Goal: Task Accomplishment & Management: Complete application form

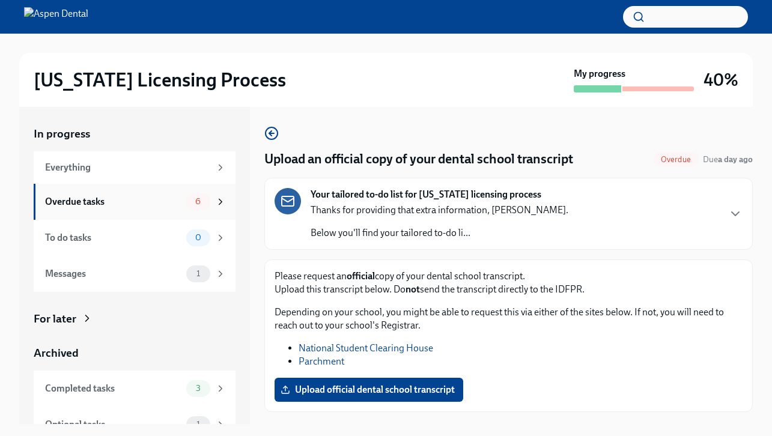
click at [134, 206] on div "Overdue tasks" at bounding box center [113, 201] width 136 height 13
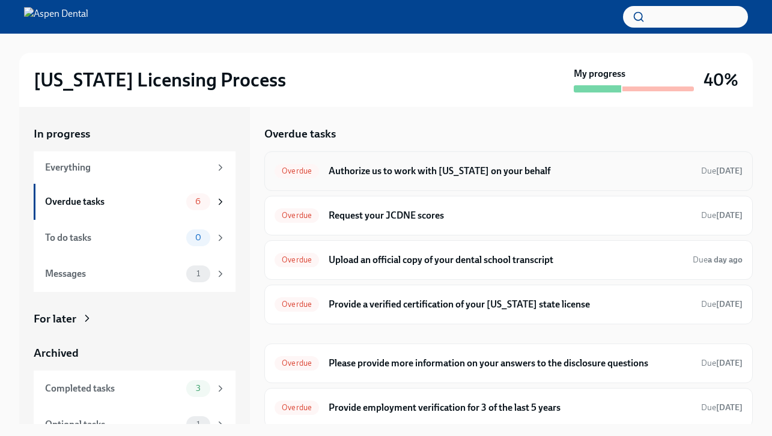
click at [434, 163] on div "Overdue Authorize us to work with [US_STATE] on your behalf Due [DATE]" at bounding box center [509, 171] width 468 height 19
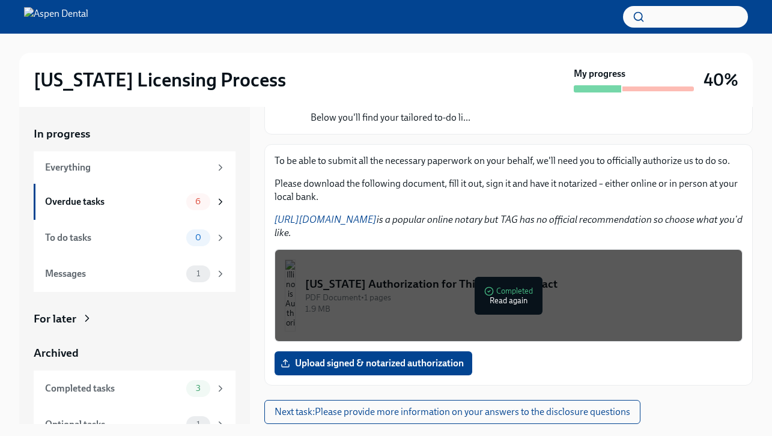
scroll to position [22, 0]
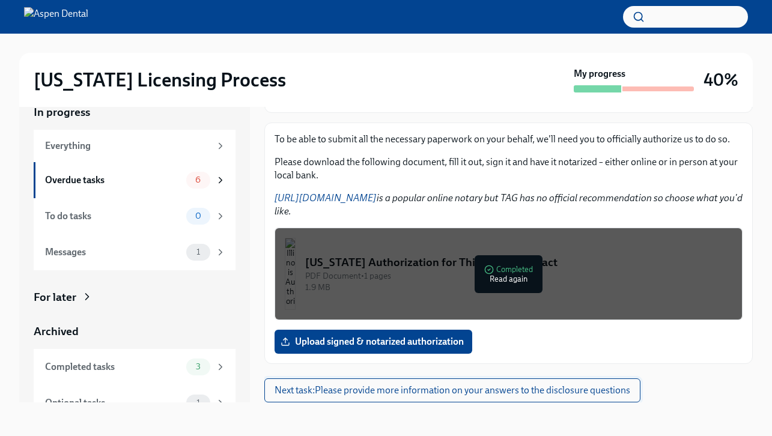
click at [499, 389] on span "Next task : Please provide more information on your answers to the disclosure q…" at bounding box center [453, 391] width 356 height 12
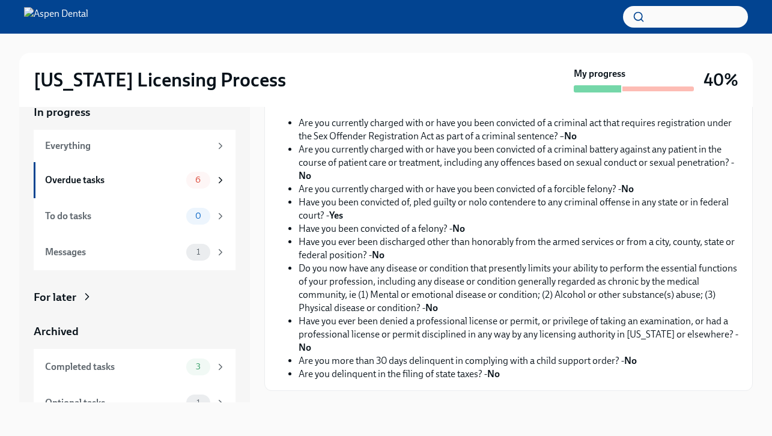
scroll to position [254, 0]
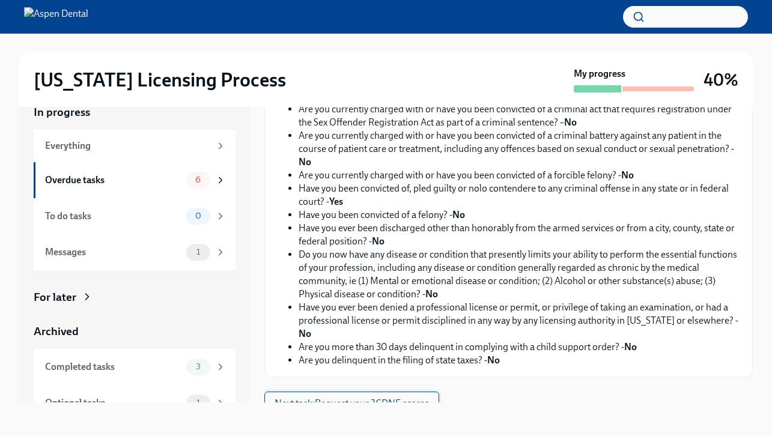
click at [415, 398] on span "Next task : Request your JCDNE scores" at bounding box center [352, 404] width 154 height 12
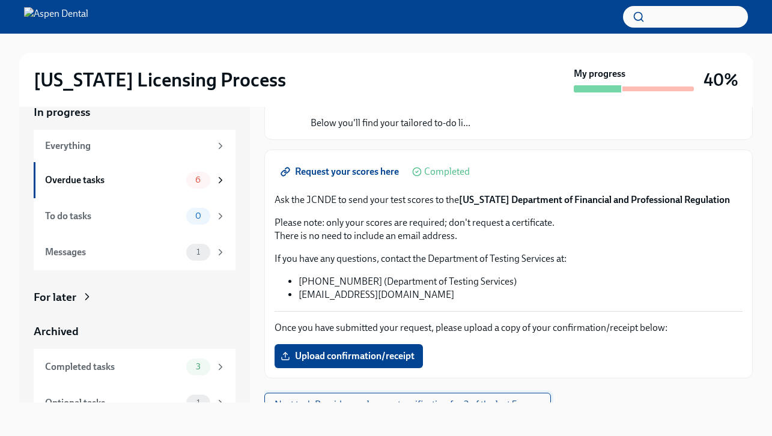
scroll to position [103, 0]
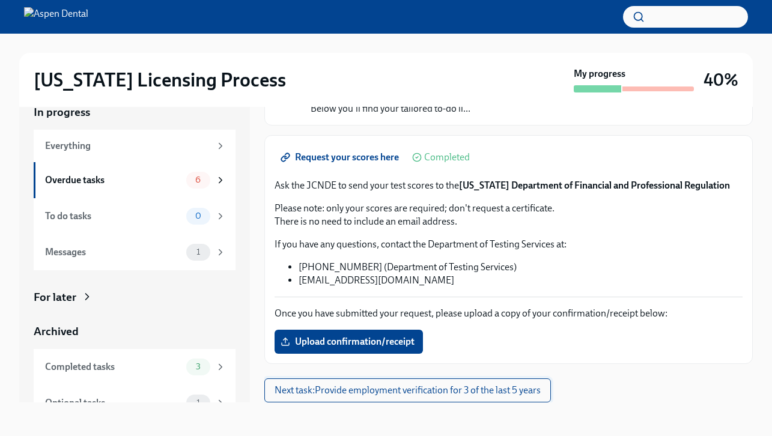
click at [414, 395] on span "Next task : Provide employment verification for 3 of the last 5 years" at bounding box center [408, 391] width 266 height 12
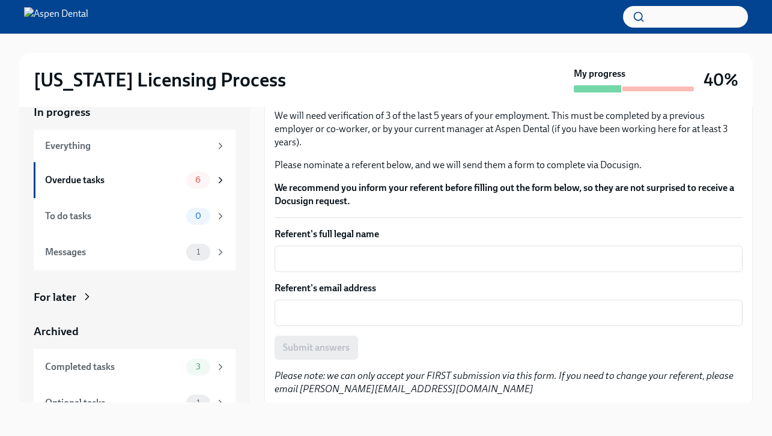
scroll to position [99, 0]
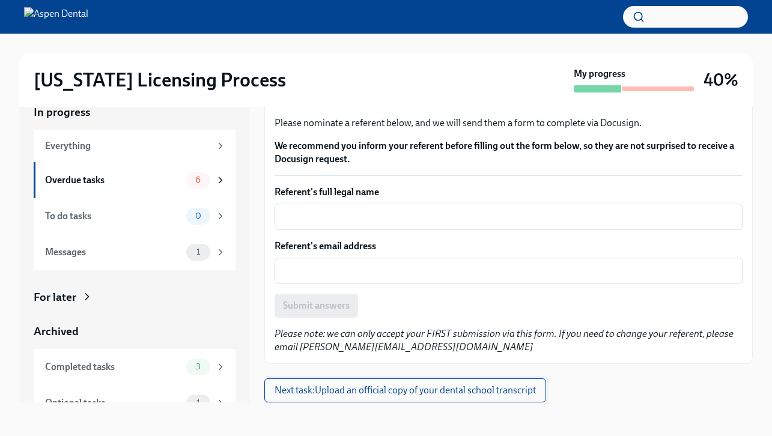
click at [401, 395] on span "Next task : Upload an official copy of your dental school transcript" at bounding box center [405, 391] width 261 height 12
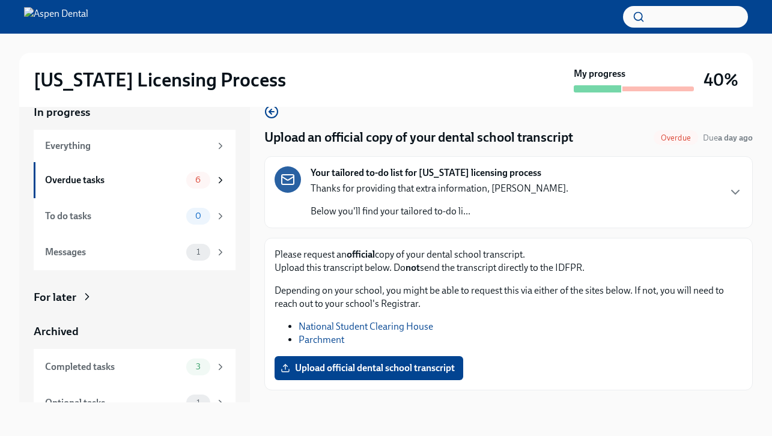
scroll to position [26, 0]
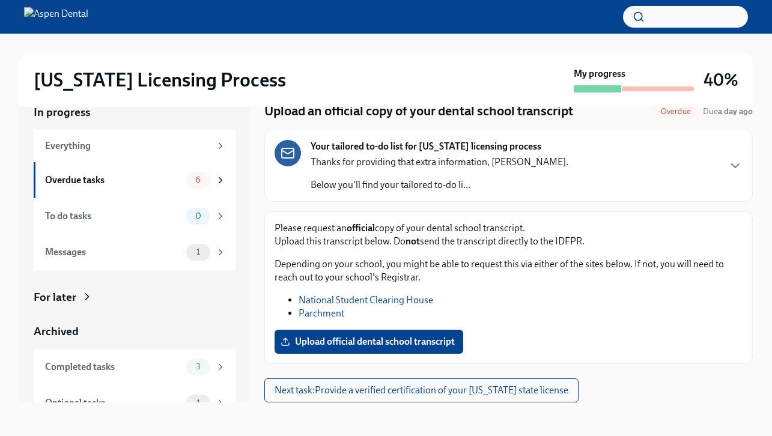
click at [329, 311] on link "Parchment" at bounding box center [322, 313] width 46 height 11
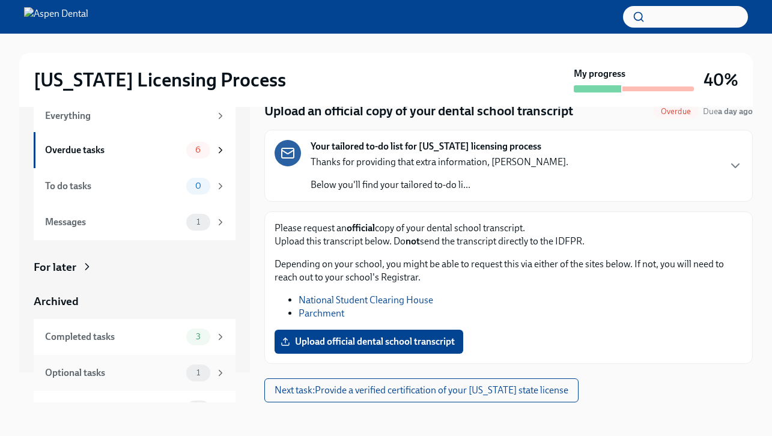
scroll to position [0, 0]
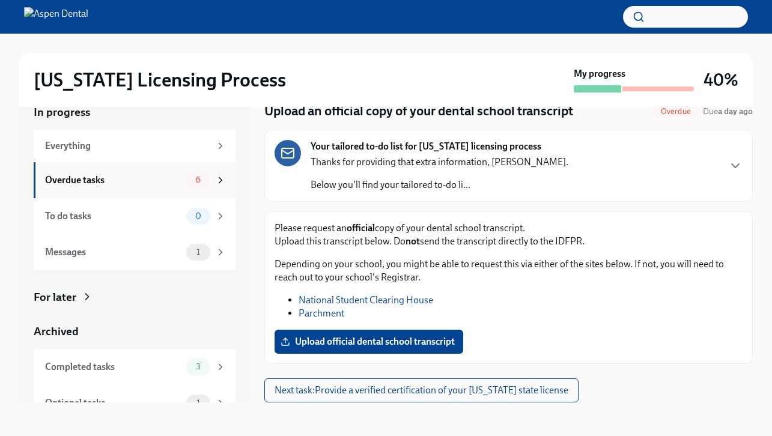
click at [119, 184] on div "Overdue tasks" at bounding box center [113, 180] width 136 height 13
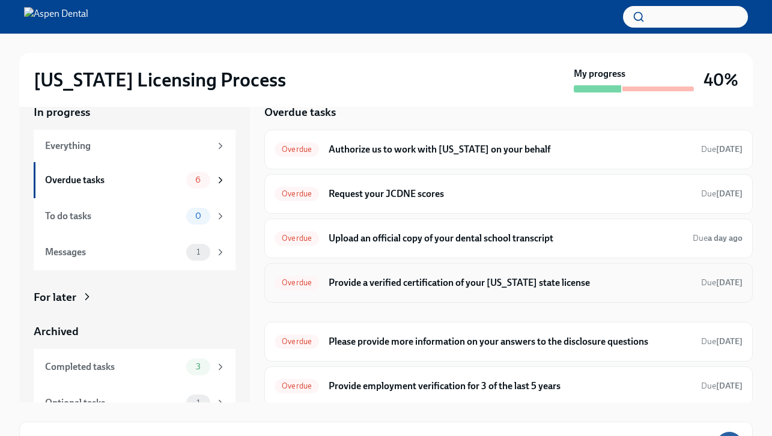
scroll to position [3, 0]
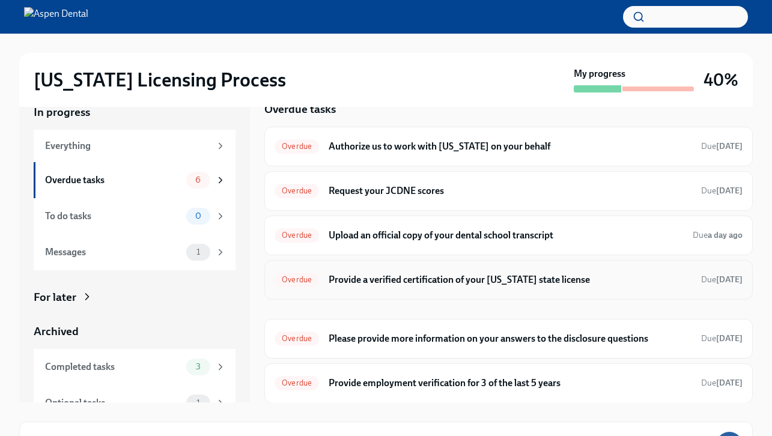
click at [442, 278] on h6 "Provide a verified certification of your [US_STATE] state license" at bounding box center [510, 279] width 363 height 13
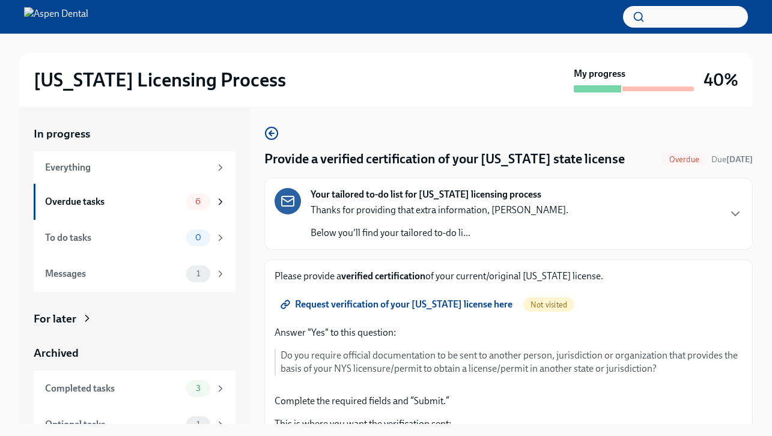
click at [431, 308] on span "Request verification of your [US_STATE] license here" at bounding box center [398, 305] width 230 height 12
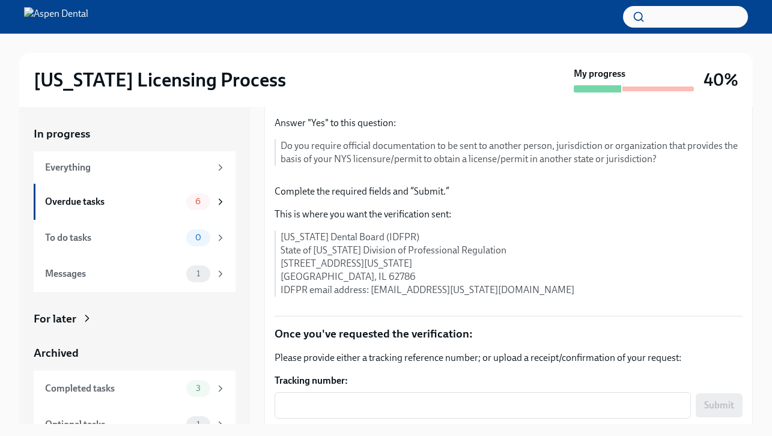
scroll to position [271, 0]
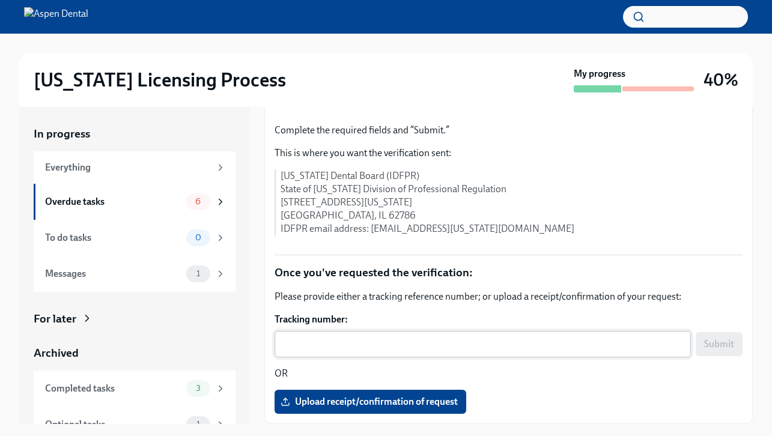
click at [383, 350] on textarea "Tracking number:" at bounding box center [483, 344] width 402 height 14
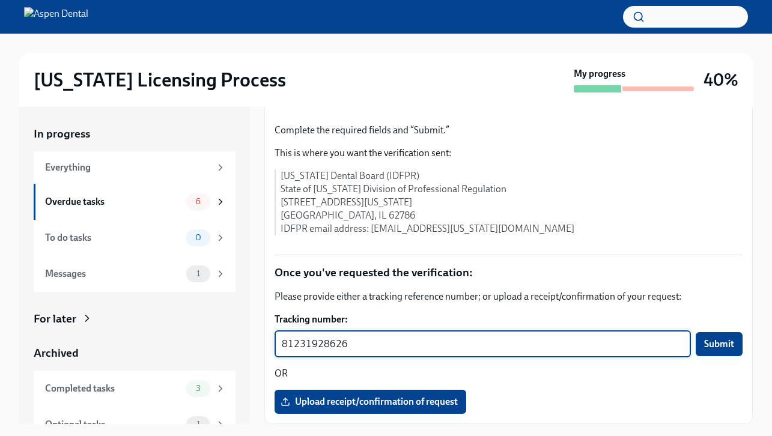
scroll to position [22, 0]
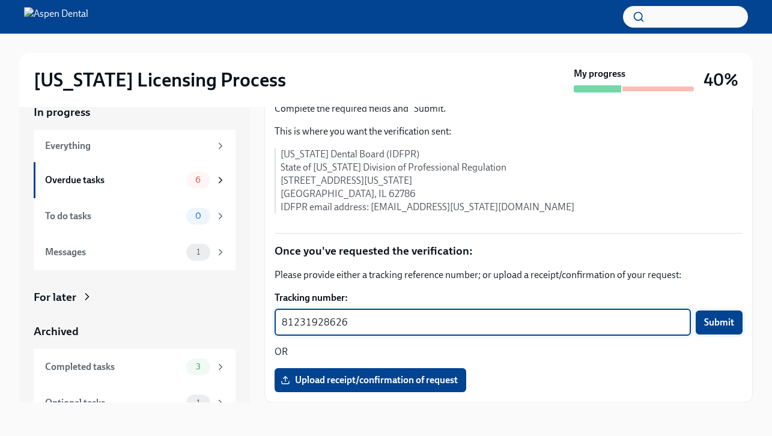
type textarea "81231928626"
click at [708, 327] on span "Submit" at bounding box center [719, 323] width 30 height 12
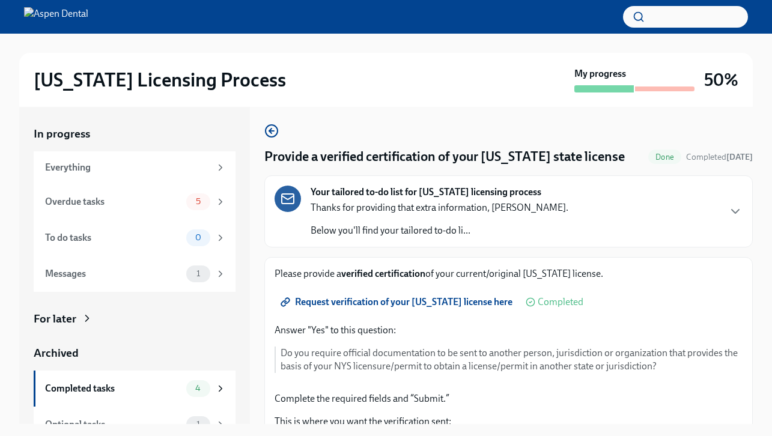
scroll to position [0, 0]
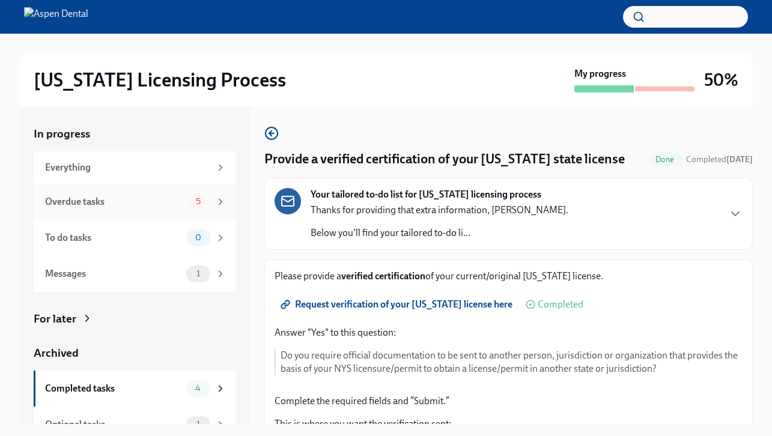
click at [206, 207] on div "5" at bounding box center [198, 201] width 24 height 17
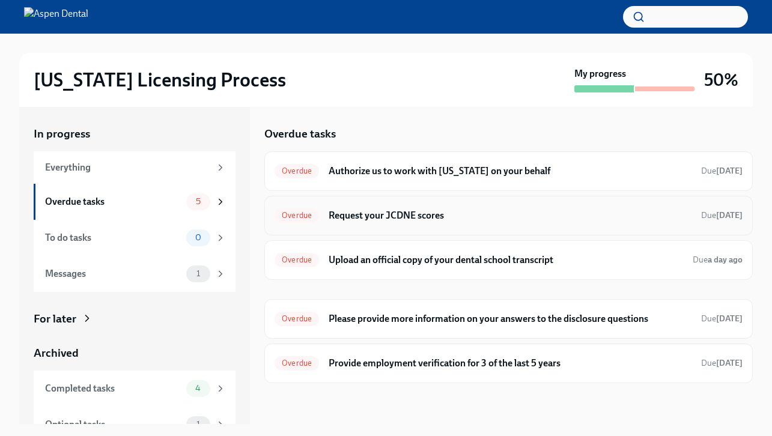
click at [465, 219] on h6 "Request your JCDNE scores" at bounding box center [510, 215] width 363 height 13
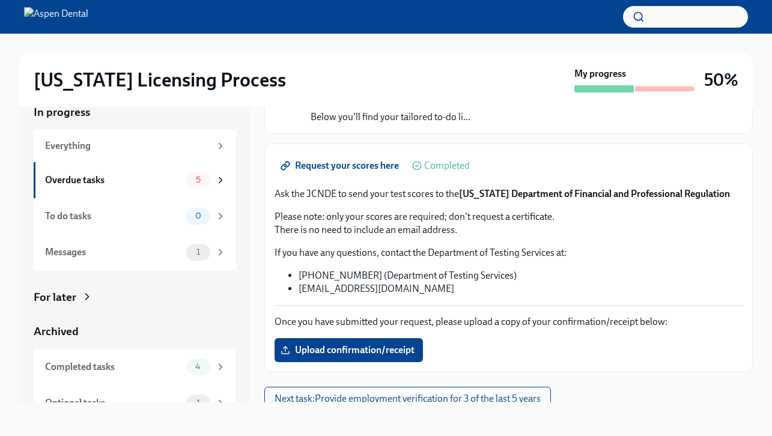
scroll to position [103, 0]
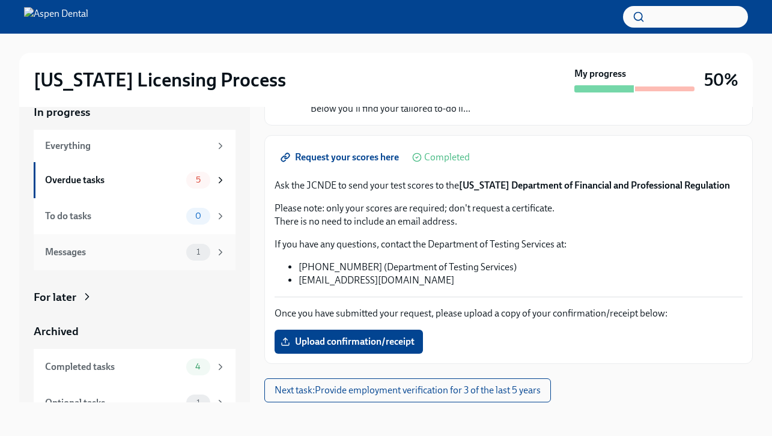
click at [188, 254] on div "1" at bounding box center [198, 252] width 24 height 17
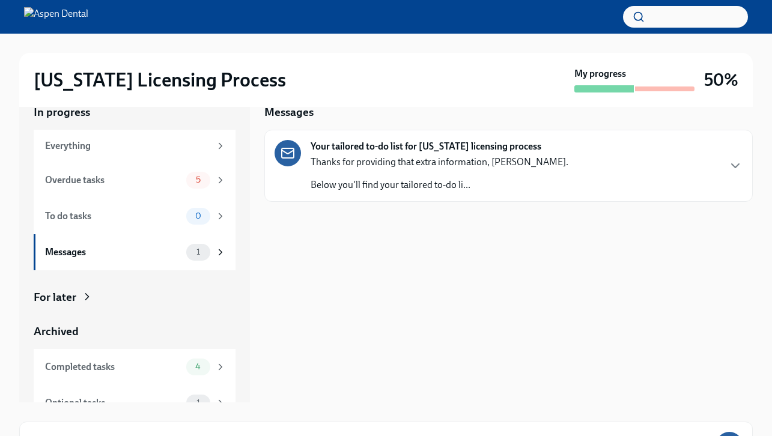
click at [452, 177] on div "Thanks for providing that extra information, [PERSON_NAME]. Below you'll find y…" at bounding box center [440, 174] width 258 height 36
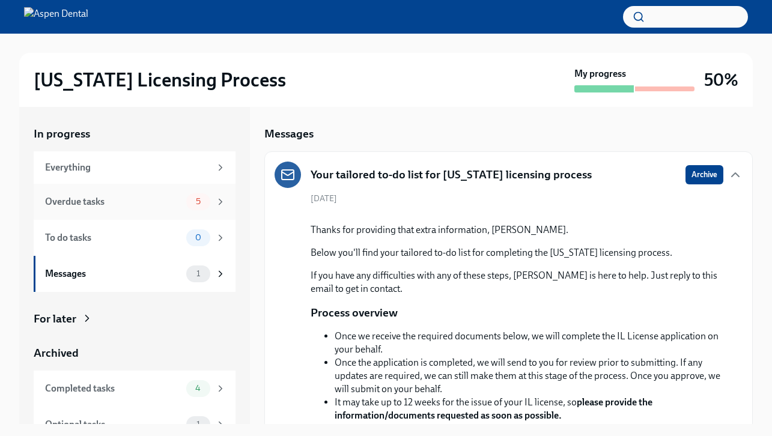
click at [151, 199] on div "Overdue tasks" at bounding box center [113, 201] width 136 height 13
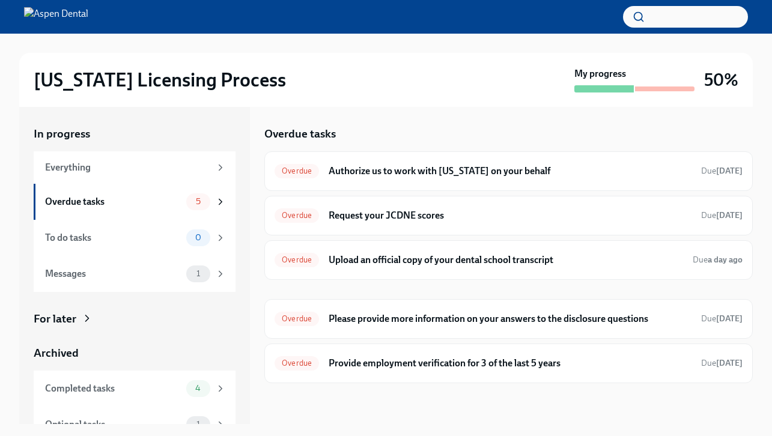
scroll to position [55, 0]
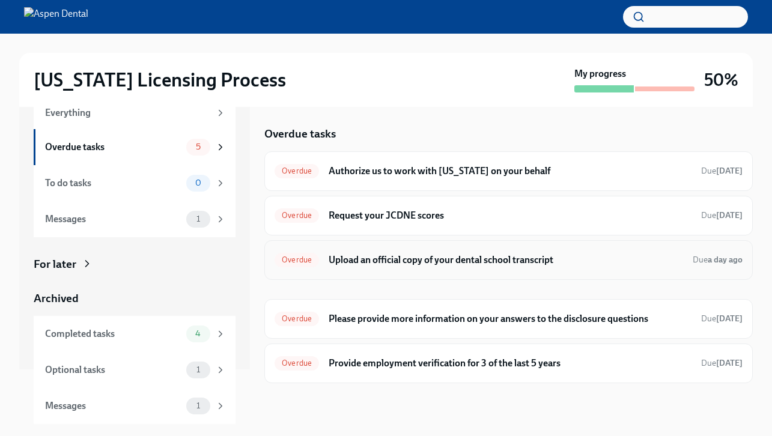
click at [493, 269] on div "Overdue Upload an official copy of your dental school transcript Due a day ago" at bounding box center [509, 260] width 468 height 19
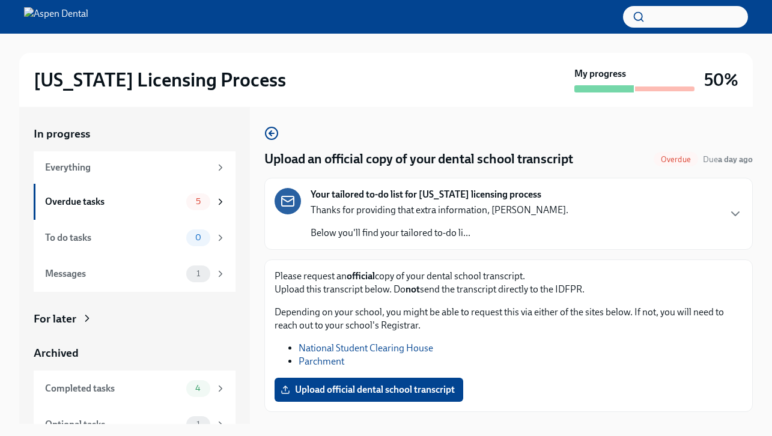
scroll to position [22, 0]
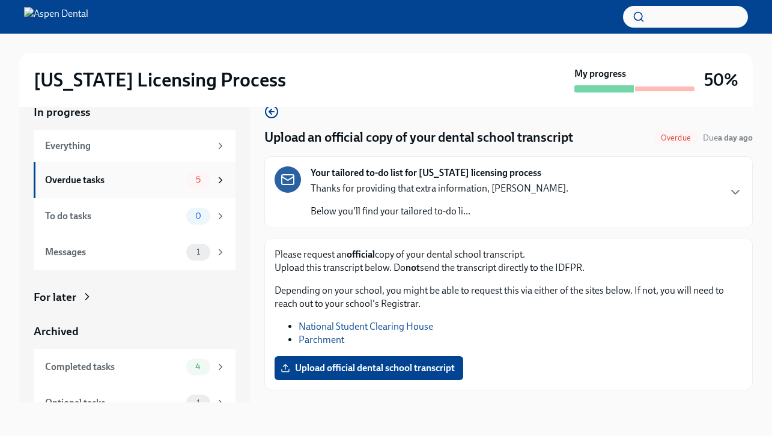
click at [199, 178] on span "5" at bounding box center [198, 179] width 19 height 9
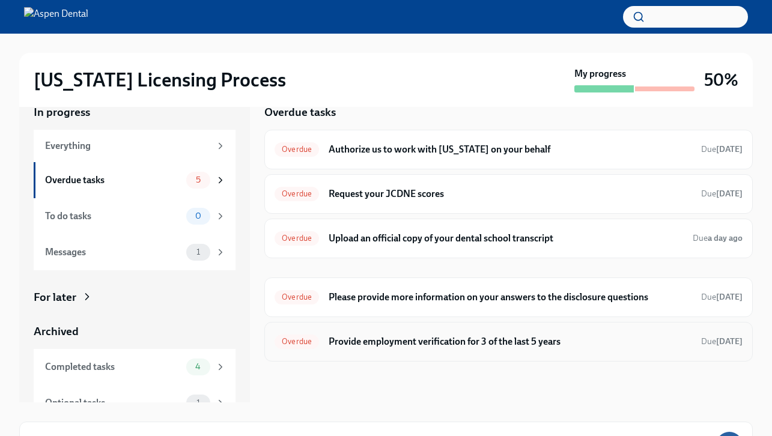
click at [498, 339] on h6 "Provide employment verification for 3 of the last 5 years" at bounding box center [510, 341] width 363 height 13
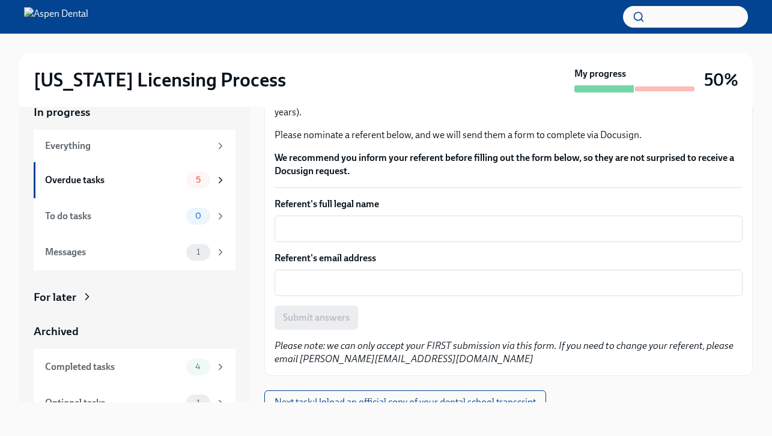
scroll to position [99, 0]
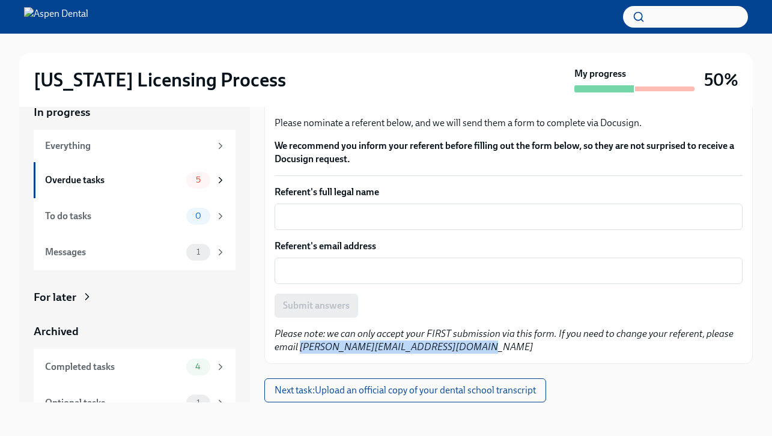
drag, startPoint x: 475, startPoint y: 345, endPoint x: 299, endPoint y: 350, distance: 176.7
click at [299, 350] on p "Please note: we can only accept your FIRST submission via this form. If you nee…" at bounding box center [509, 340] width 468 height 26
copy em "[PERSON_NAME][EMAIL_ADDRESS][DOMAIN_NAME]"
click at [179, 365] on div "Completed tasks" at bounding box center [113, 367] width 136 height 13
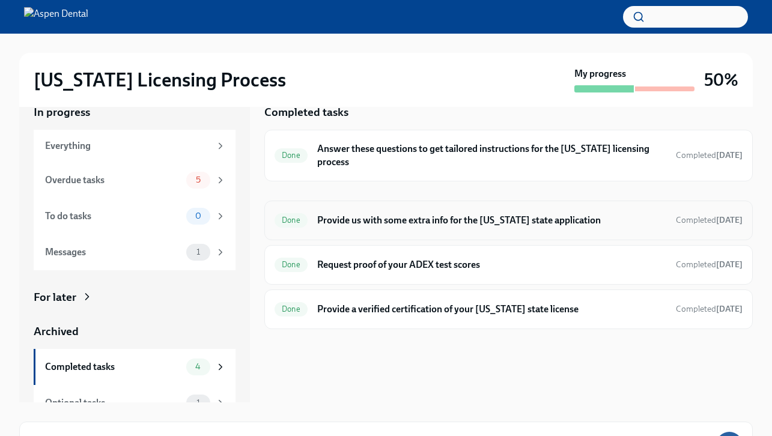
click at [405, 227] on div "Done Provide us with some extra info for the [US_STATE] state application Compl…" at bounding box center [509, 220] width 468 height 19
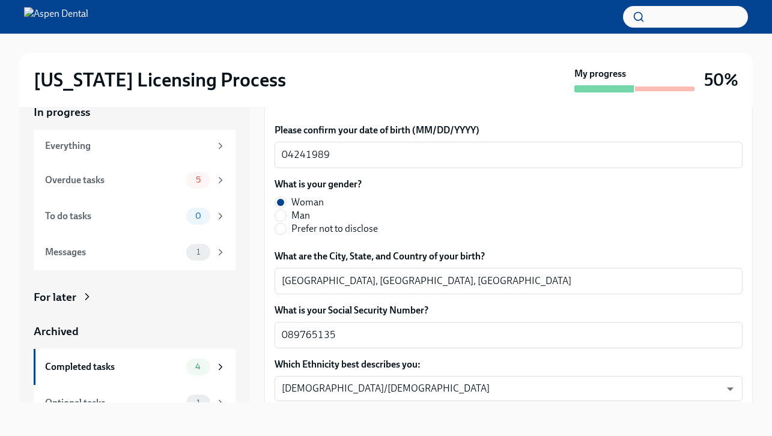
scroll to position [489, 0]
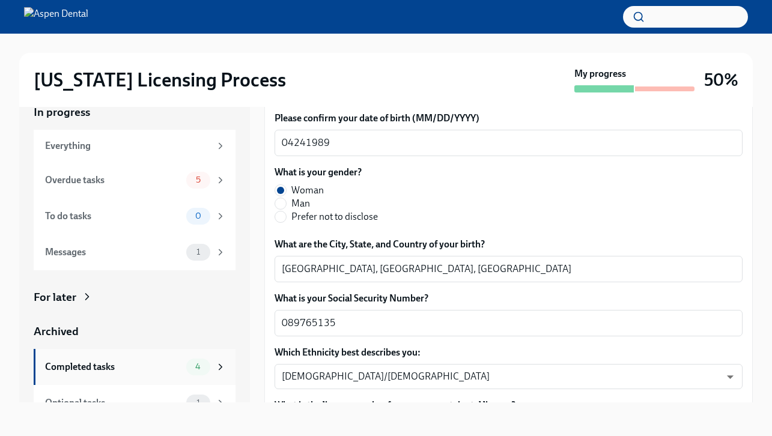
click at [207, 364] on span "4" at bounding box center [198, 366] width 20 height 9
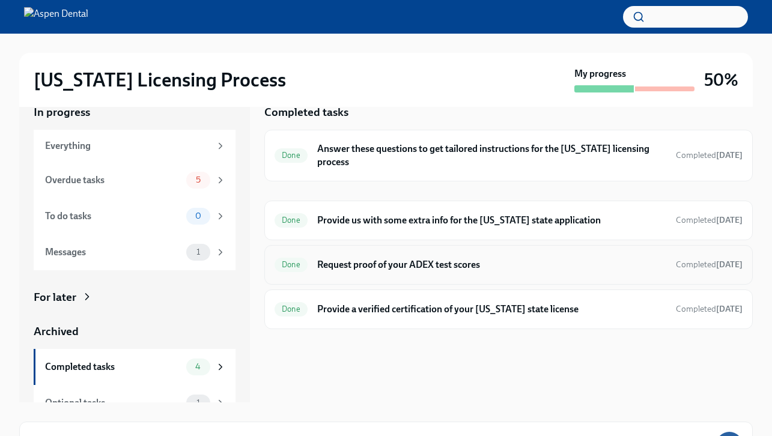
click at [395, 267] on h6 "Request proof of your ADEX test scores" at bounding box center [491, 264] width 349 height 13
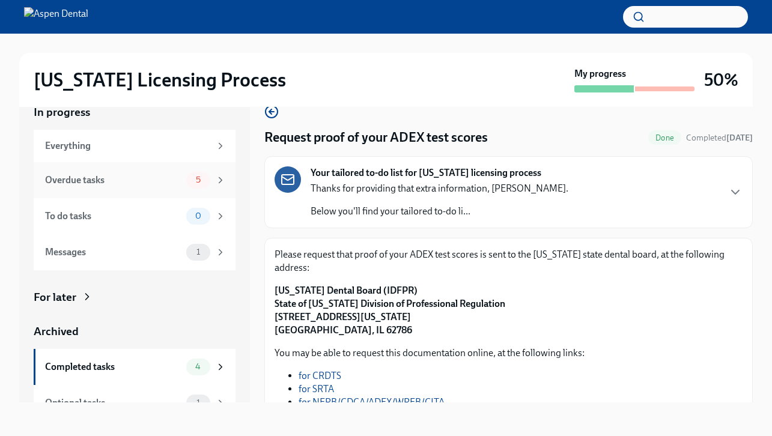
click at [179, 176] on div "Overdue tasks" at bounding box center [113, 180] width 136 height 13
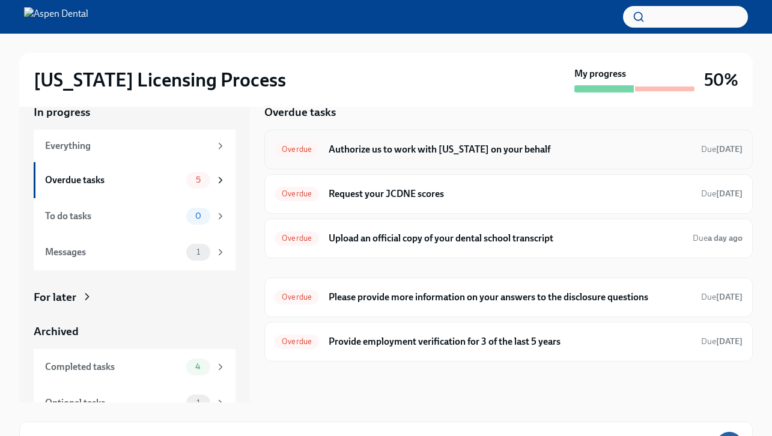
click at [383, 140] on div "Overdue Authorize us to work with [US_STATE] on your behalf Due [DATE]" at bounding box center [509, 149] width 468 height 19
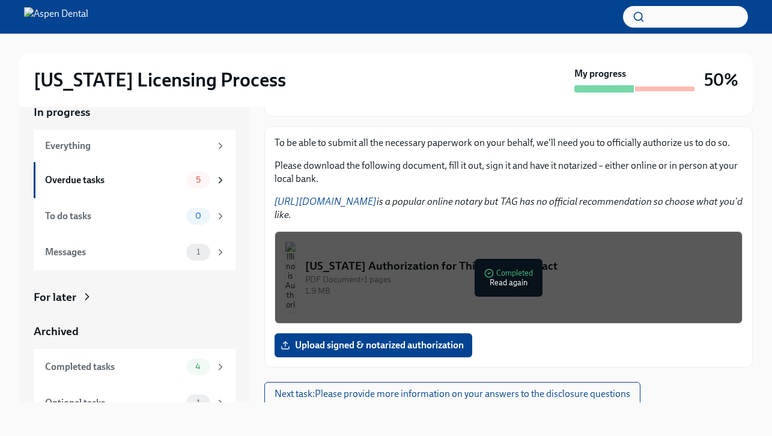
scroll to position [115, 0]
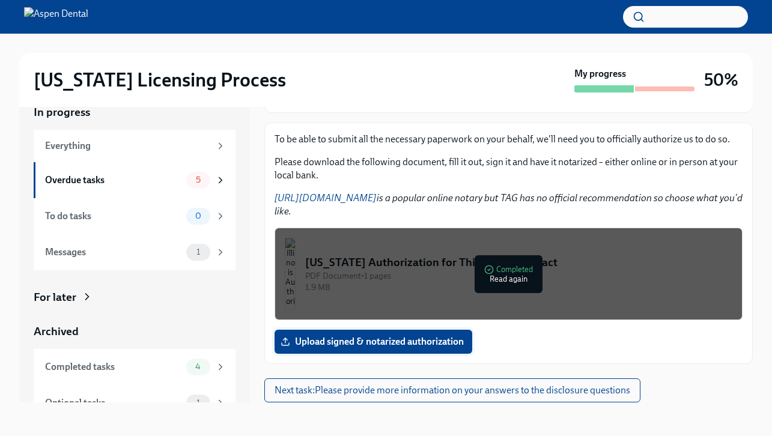
click at [416, 342] on span "Upload signed & notarized authorization" at bounding box center [373, 342] width 181 height 12
click at [0, 0] on input "Upload signed & notarized authorization" at bounding box center [0, 0] width 0 height 0
click at [523, 276] on div "PDF Document • 1 pages" at bounding box center [518, 275] width 427 height 11
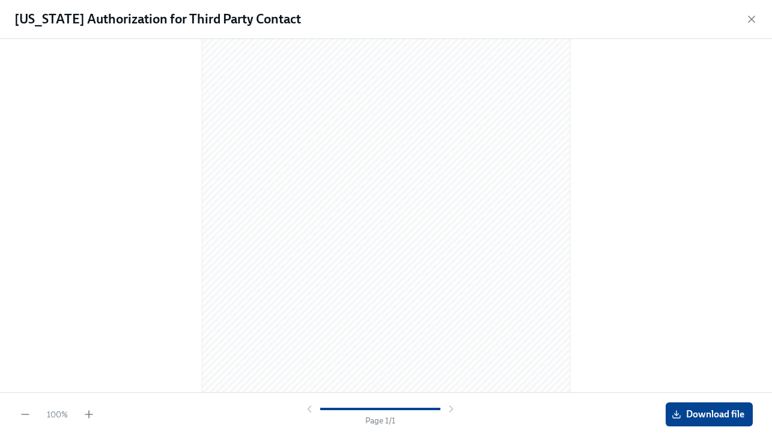
scroll to position [0, 0]
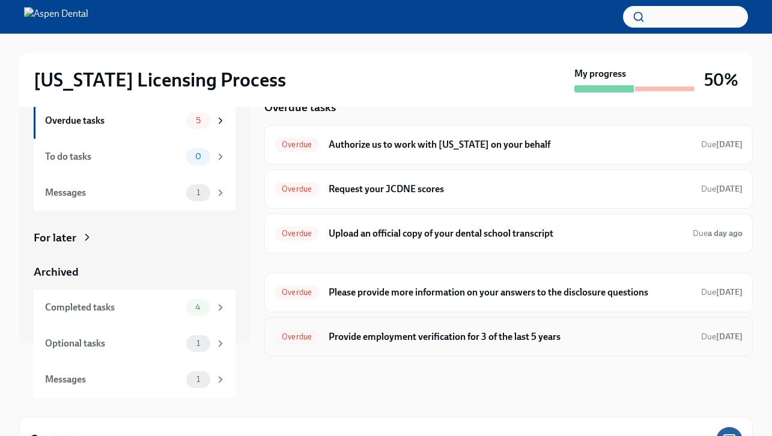
scroll to position [36, 0]
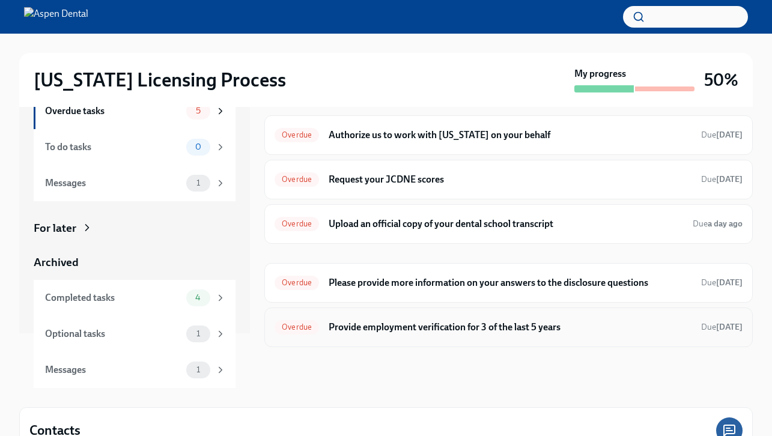
click at [418, 328] on h6 "Provide employment verification for 3 of the last 5 years" at bounding box center [510, 327] width 363 height 13
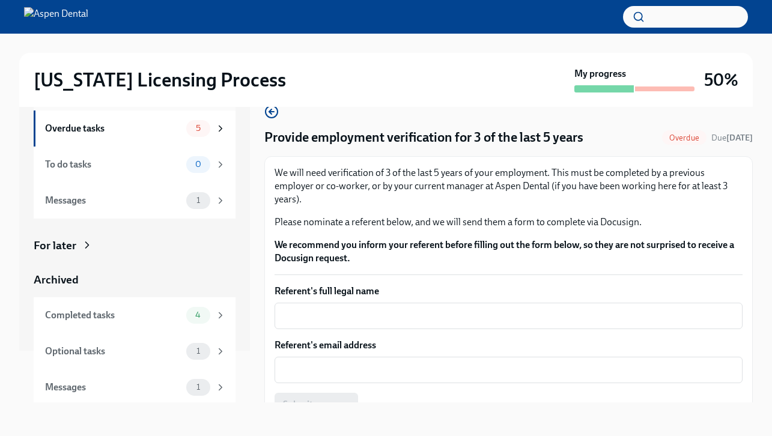
scroll to position [55, 0]
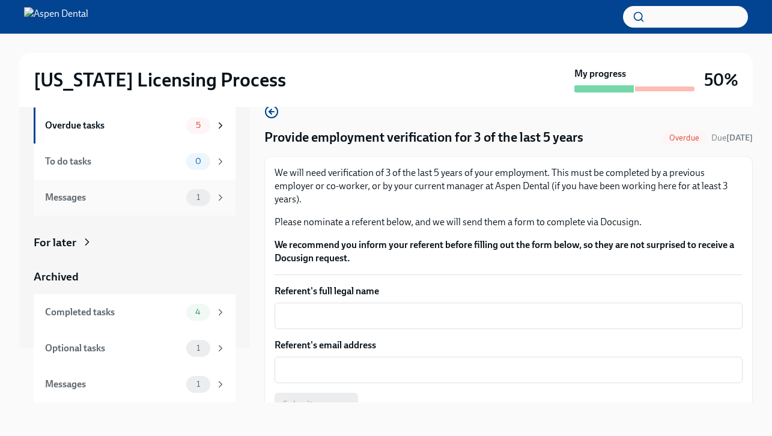
click at [154, 193] on div "Messages" at bounding box center [113, 197] width 136 height 13
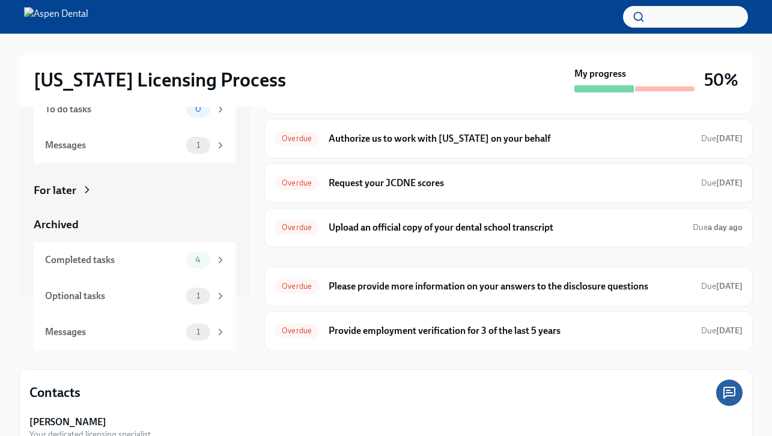
scroll to position [117, 0]
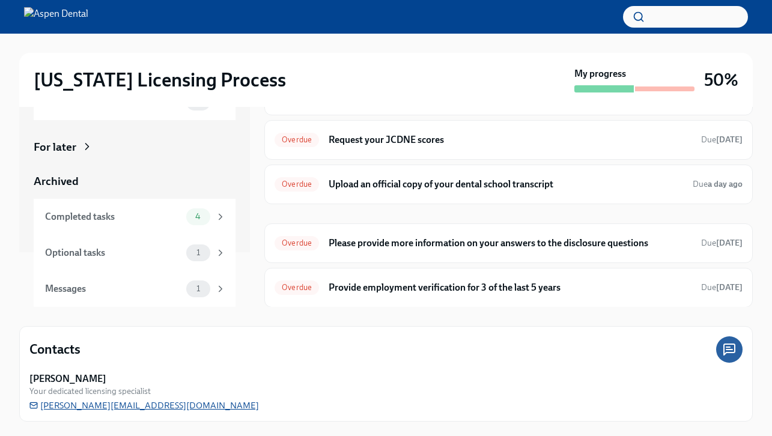
click at [190, 407] on span "[PERSON_NAME][EMAIL_ADDRESS][DOMAIN_NAME]" at bounding box center [144, 406] width 230 height 12
click at [204, 410] on div "Shavona Mayers Dixon Your dedicated licensing specialist shavona.mayersdixon@as…" at bounding box center [385, 392] width 713 height 39
drag, startPoint x: 201, startPoint y: 409, endPoint x: 60, endPoint y: 405, distance: 140.7
click at [60, 405] on div "Shavona Mayers Dixon Your dedicated licensing specialist shavona.mayersdixon@as…" at bounding box center [385, 392] width 713 height 39
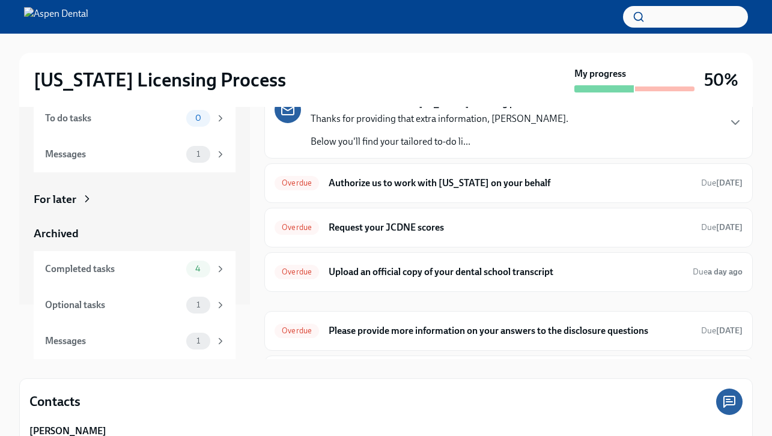
scroll to position [0, 0]
